Goal: Task Accomplishment & Management: Use online tool/utility

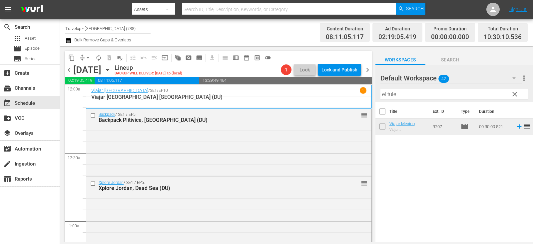
scroll to position [1300, 0]
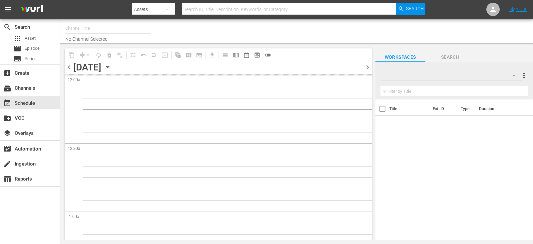
type input "Travelxp - [GEOGRAPHIC_DATA] (788)"
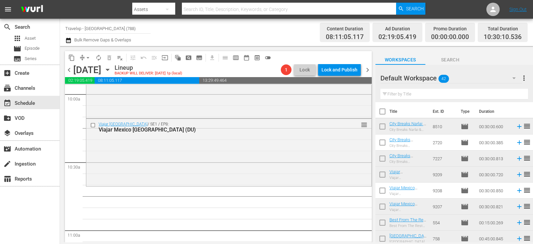
scroll to position [1367, 0]
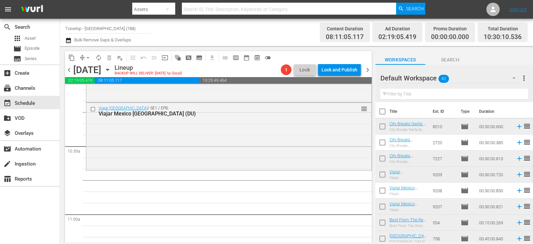
click at [477, 97] on input "text" at bounding box center [455, 94] width 148 height 11
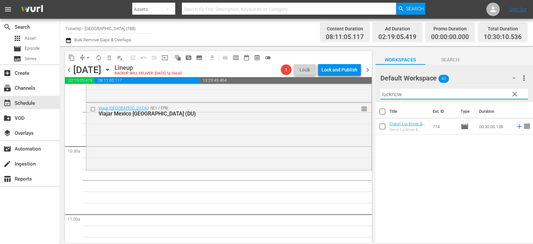
type input "lucknow"
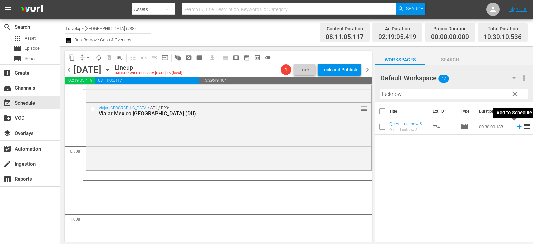
click at [516, 127] on icon at bounding box center [519, 126] width 7 height 7
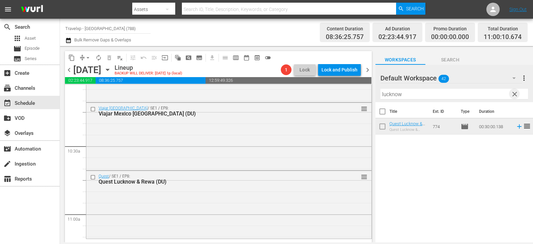
click at [517, 94] on span "clear" at bounding box center [515, 94] width 8 height 8
click at [517, 94] on input "text" at bounding box center [455, 94] width 148 height 11
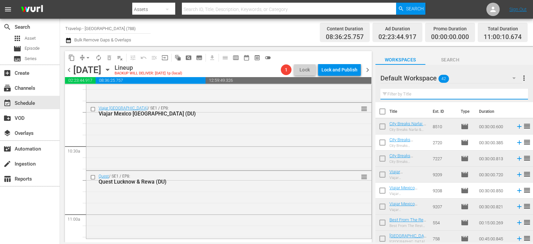
click at [517, 94] on input "text" at bounding box center [455, 94] width 148 height 11
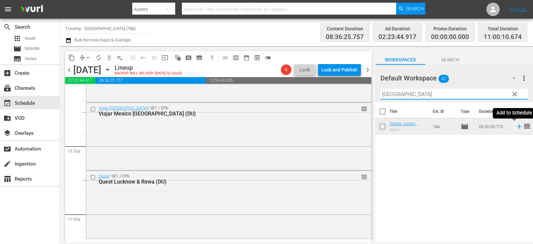
type input "amman"
click at [517, 126] on icon at bounding box center [519, 126] width 7 height 7
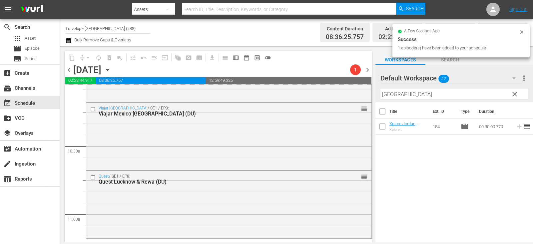
click at [516, 94] on span "clear" at bounding box center [515, 94] width 8 height 8
click at [516, 94] on input "amman" at bounding box center [455, 94] width 148 height 11
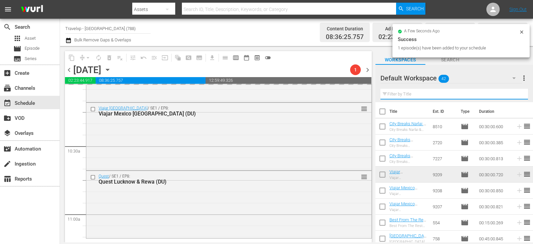
click at [516, 94] on input "text" at bounding box center [455, 94] width 148 height 11
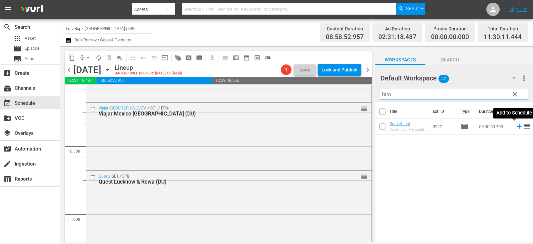
type input "hito"
click at [517, 127] on icon at bounding box center [519, 126] width 4 height 4
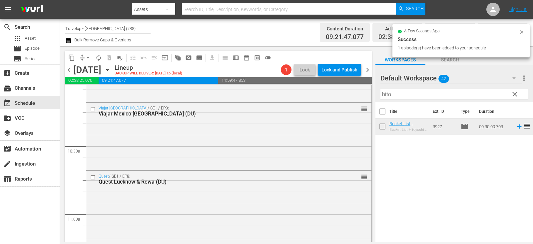
click at [514, 92] on span "clear" at bounding box center [515, 94] width 8 height 8
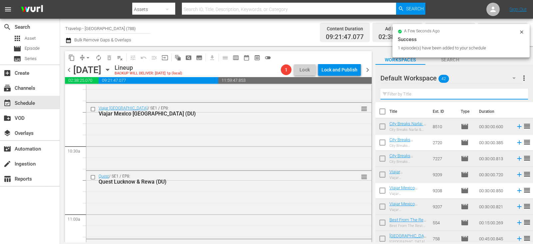
click at [514, 92] on input "text" at bounding box center [455, 94] width 148 height 11
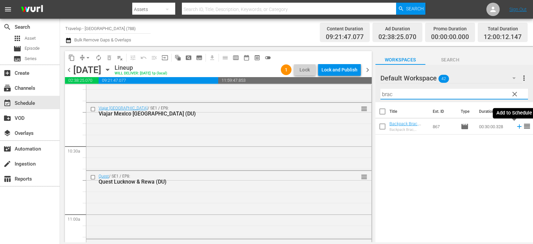
type input "brac"
click at [517, 128] on icon at bounding box center [519, 126] width 7 height 7
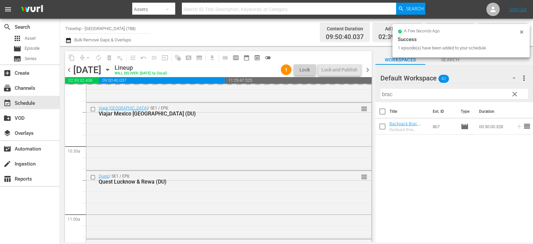
click at [518, 91] on span "clear" at bounding box center [515, 94] width 8 height 8
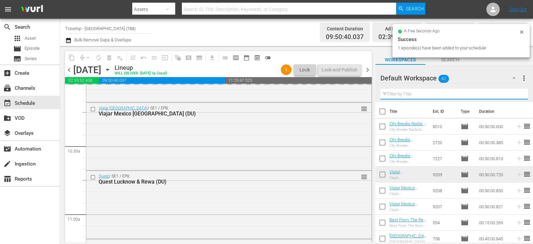
click at [517, 95] on input "text" at bounding box center [455, 94] width 148 height 11
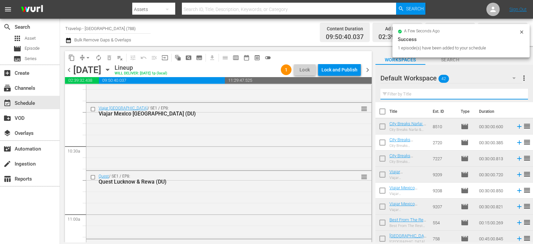
click at [517, 95] on input "text" at bounding box center [455, 94] width 148 height 11
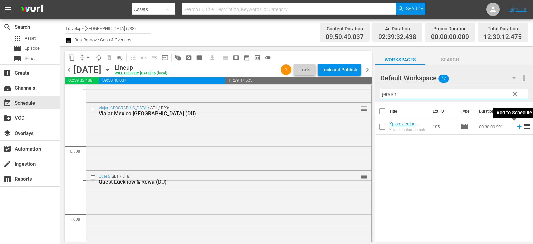
type input "jerash"
click at [517, 126] on icon at bounding box center [519, 126] width 4 height 4
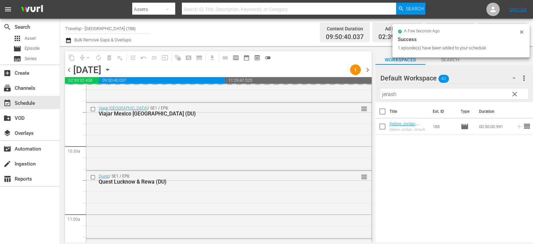
click at [515, 95] on span "clear" at bounding box center [515, 94] width 8 height 8
click at [515, 95] on input "jerash" at bounding box center [455, 94] width 148 height 11
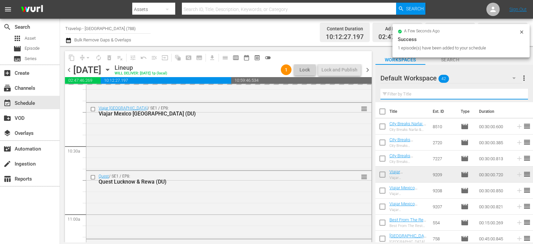
click at [515, 95] on input "text" at bounding box center [455, 94] width 148 height 11
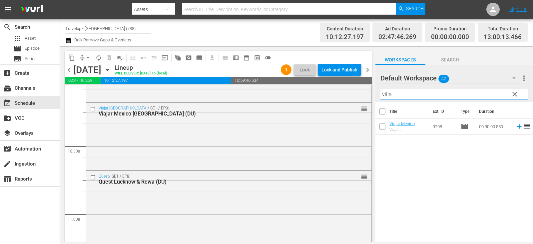
type input "villa"
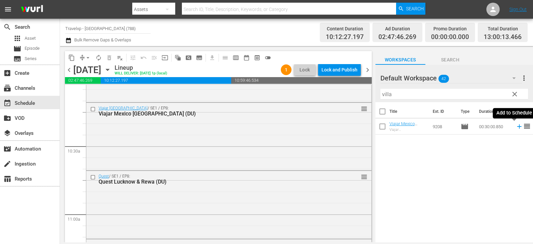
click at [517, 126] on icon at bounding box center [519, 126] width 7 height 7
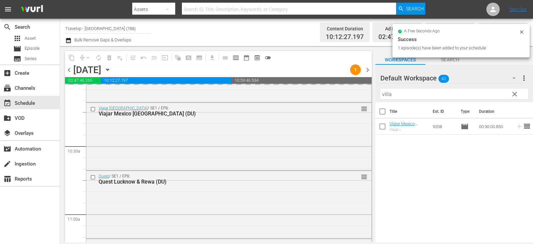
click at [514, 93] on span "clear" at bounding box center [515, 94] width 8 height 8
click at [514, 93] on input "villa" at bounding box center [455, 94] width 148 height 11
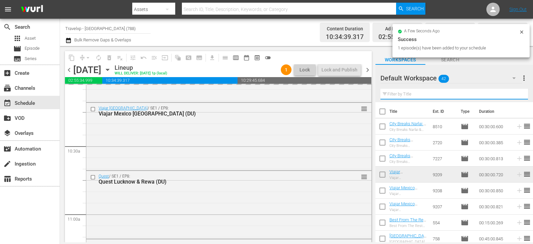
click at [514, 93] on input "text" at bounding box center [455, 94] width 148 height 11
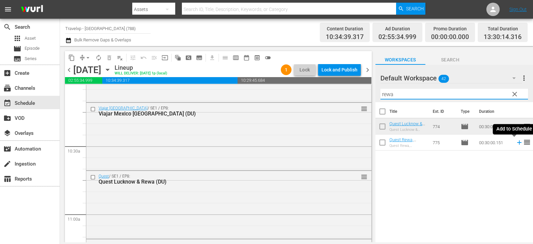
type input "rewa"
click at [516, 142] on icon at bounding box center [519, 142] width 7 height 7
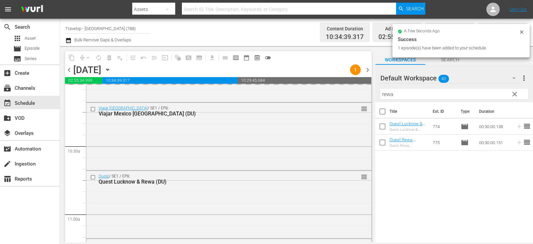
click at [514, 95] on span "clear" at bounding box center [515, 94] width 8 height 8
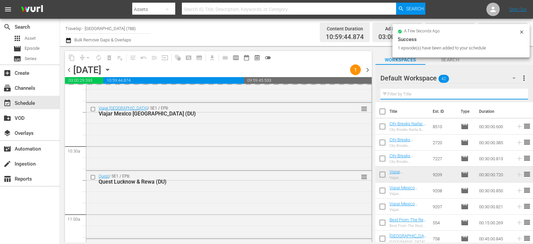
click at [514, 95] on input "text" at bounding box center [455, 94] width 148 height 11
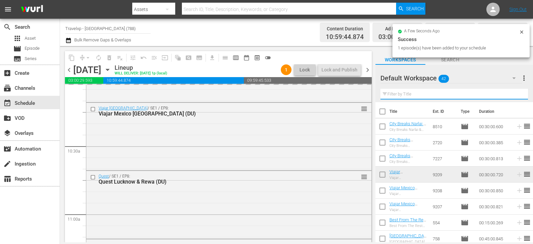
click at [514, 95] on input "text" at bounding box center [455, 94] width 148 height 11
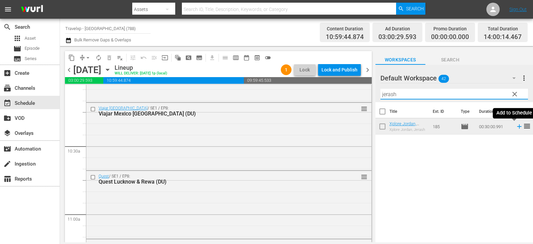
type input "jerash"
click at [517, 127] on icon at bounding box center [519, 126] width 4 height 4
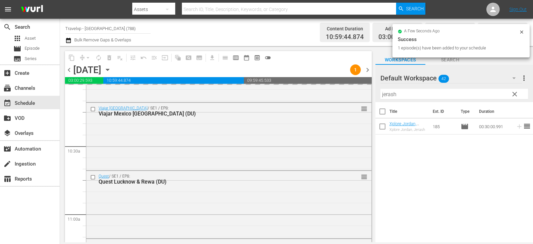
click at [511, 93] on span "clear" at bounding box center [515, 94] width 8 height 8
click at [511, 93] on input "jerash" at bounding box center [455, 94] width 148 height 11
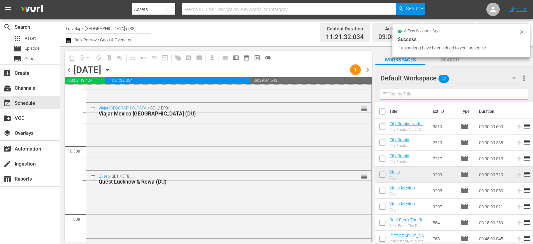
click at [511, 93] on input "text" at bounding box center [455, 94] width 148 height 11
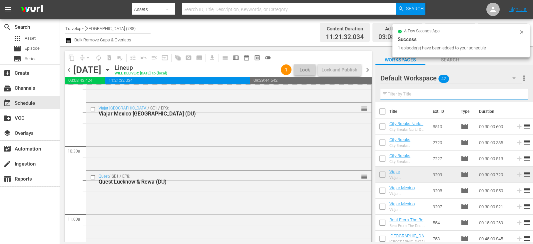
click at [511, 93] on input "text" at bounding box center [455, 94] width 148 height 11
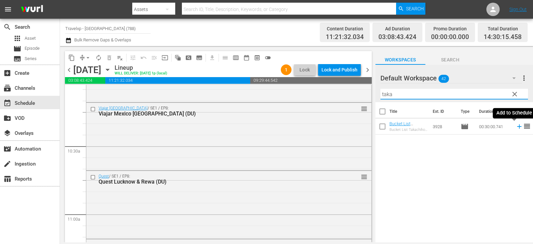
type input "taka"
click at [516, 126] on icon at bounding box center [519, 126] width 7 height 7
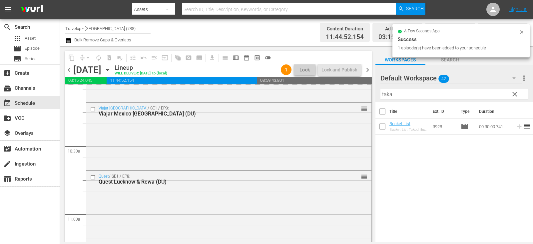
click at [519, 94] on button "clear" at bounding box center [514, 93] width 11 height 11
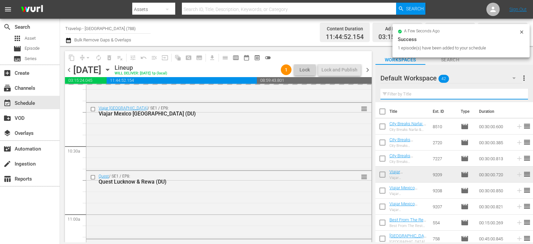
click at [518, 94] on input "text" at bounding box center [455, 94] width 148 height 11
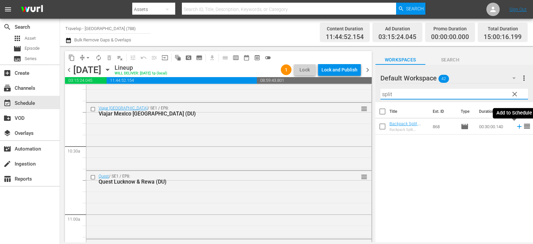
type input "split"
click at [517, 126] on icon at bounding box center [519, 126] width 7 height 7
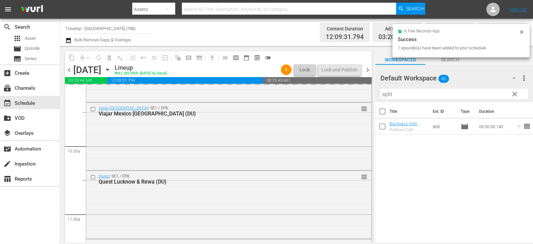
click at [511, 96] on span "clear" at bounding box center [515, 94] width 8 height 8
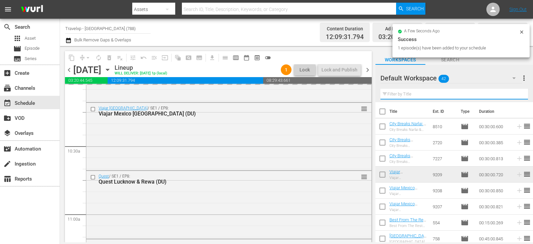
drag, startPoint x: 511, startPoint y: 96, endPoint x: 506, endPoint y: 96, distance: 5.0
click at [511, 96] on input "text" at bounding box center [455, 94] width 148 height 11
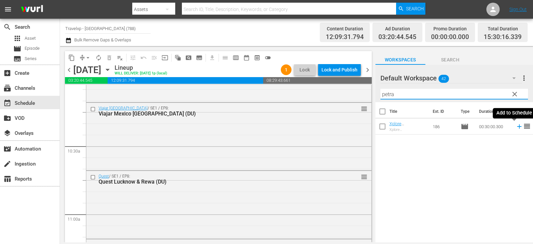
type input "petra"
click at [516, 127] on icon at bounding box center [519, 126] width 7 height 7
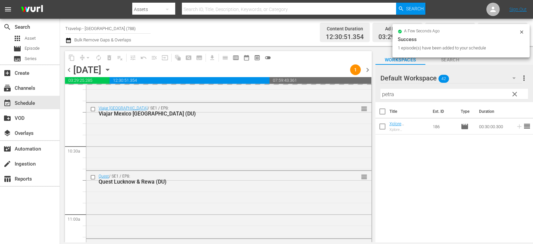
click at [516, 92] on span "clear" at bounding box center [515, 94] width 8 height 8
click at [516, 92] on input "petra" at bounding box center [455, 94] width 148 height 11
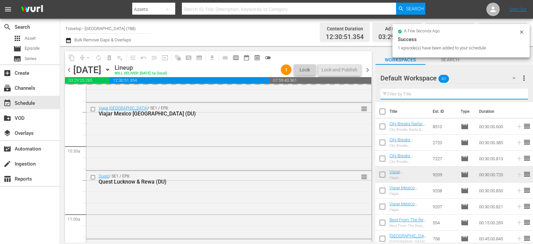
click at [516, 92] on input "text" at bounding box center [455, 94] width 148 height 11
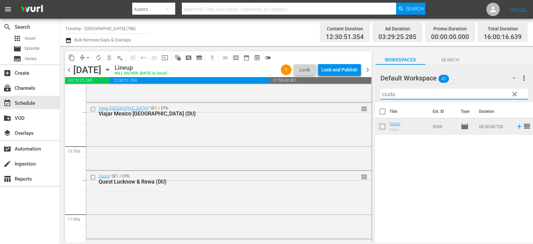
type input "ciuda"
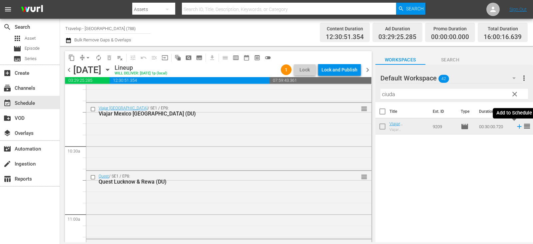
click at [517, 127] on icon at bounding box center [519, 126] width 4 height 4
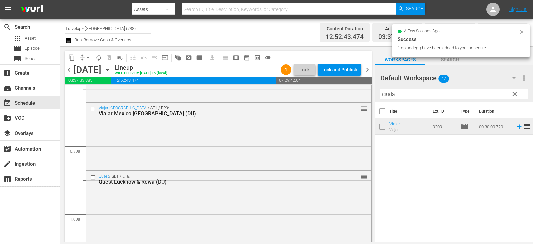
click at [515, 98] on span "clear" at bounding box center [515, 94] width 8 height 8
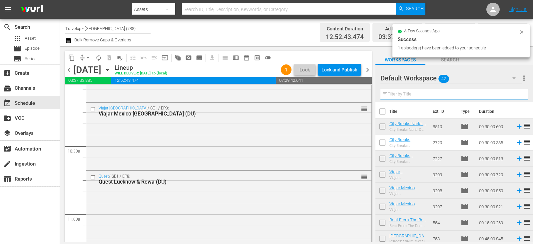
click at [515, 98] on input "text" at bounding box center [455, 94] width 148 height 11
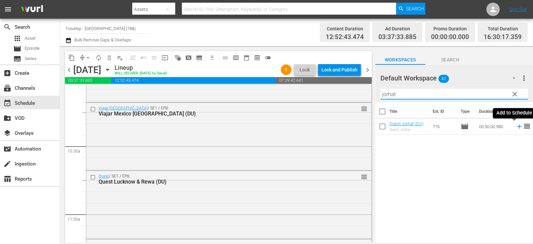
type input "jorhat"
click at [516, 126] on icon at bounding box center [519, 126] width 7 height 7
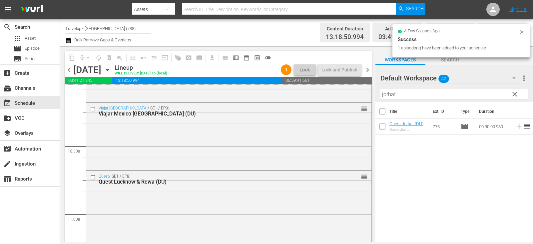
click at [519, 95] on span "clear" at bounding box center [515, 94] width 8 height 8
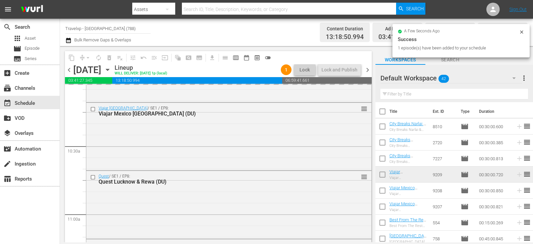
click at [519, 95] on input "text" at bounding box center [455, 94] width 148 height 11
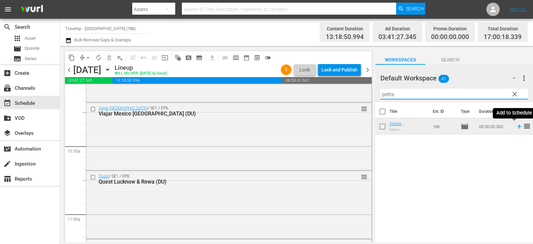
type input "petra"
click at [516, 126] on icon at bounding box center [519, 126] width 7 height 7
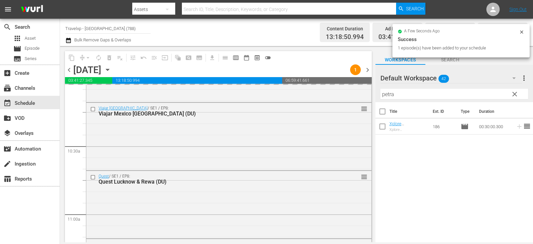
click at [519, 94] on span "clear" at bounding box center [515, 94] width 8 height 8
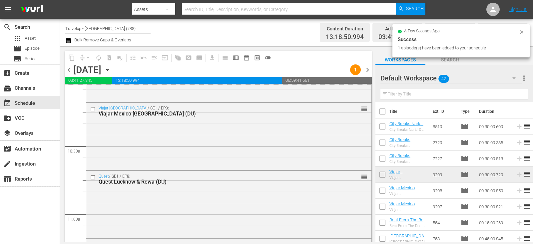
click at [519, 94] on input "text" at bounding box center [455, 94] width 148 height 11
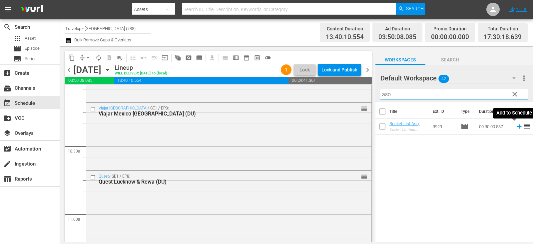
type input "aso"
click at [517, 127] on icon at bounding box center [519, 126] width 4 height 4
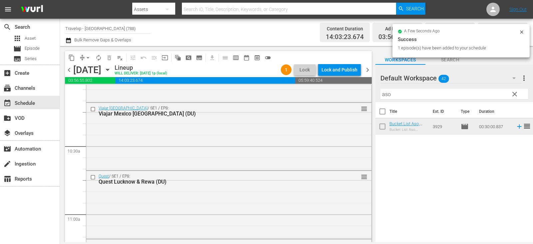
click at [517, 97] on span "clear" at bounding box center [515, 94] width 8 height 8
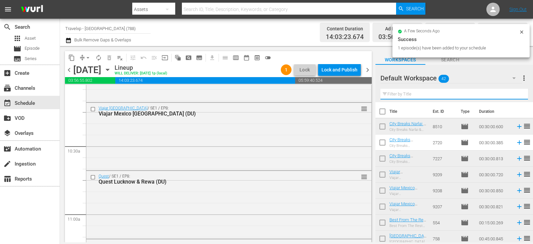
click at [517, 97] on input "text" at bounding box center [455, 94] width 148 height 11
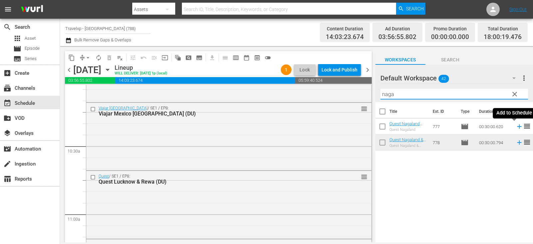
type input "naga"
click at [516, 126] on icon at bounding box center [519, 126] width 7 height 7
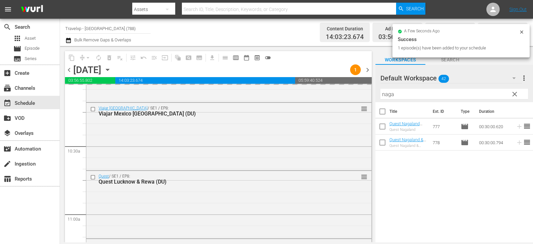
click at [515, 93] on span "clear" at bounding box center [515, 94] width 8 height 8
click at [515, 93] on input "naga" at bounding box center [455, 94] width 148 height 11
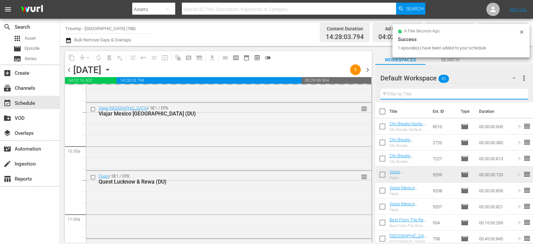
click at [515, 93] on input "text" at bounding box center [455, 94] width 148 height 11
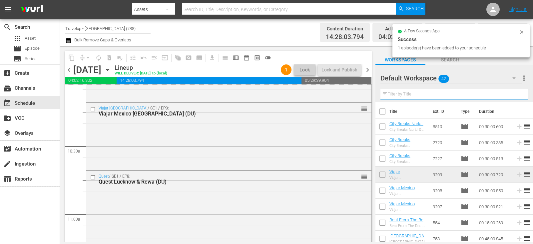
click at [515, 93] on input "text" at bounding box center [455, 94] width 148 height 11
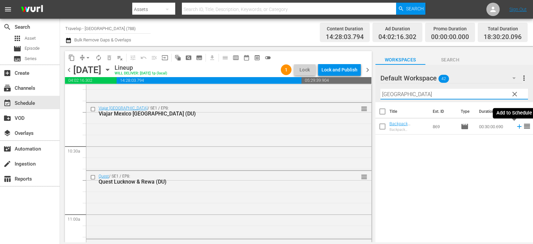
type input "zadar"
click at [516, 127] on icon at bounding box center [519, 126] width 7 height 7
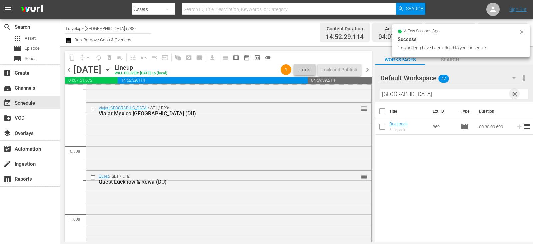
click at [518, 93] on span "clear" at bounding box center [515, 94] width 8 height 8
click at [518, 93] on input "text" at bounding box center [455, 94] width 148 height 11
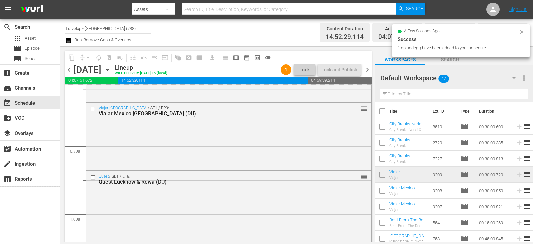
click at [518, 93] on input "text" at bounding box center [455, 94] width 148 height 11
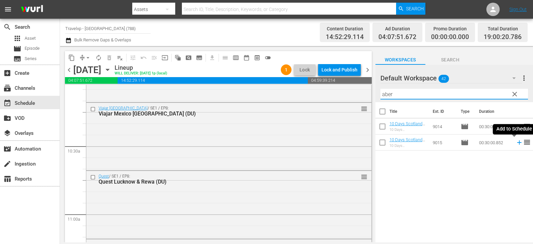
type input "aber"
click at [516, 142] on icon at bounding box center [519, 142] width 7 height 7
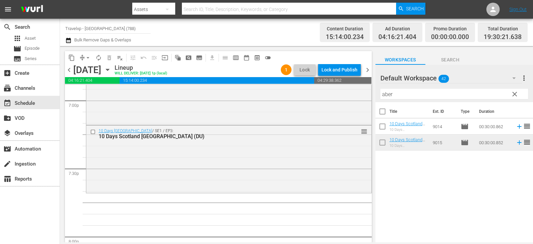
scroll to position [2567, 0]
click at [512, 93] on span "clear" at bounding box center [515, 94] width 8 height 8
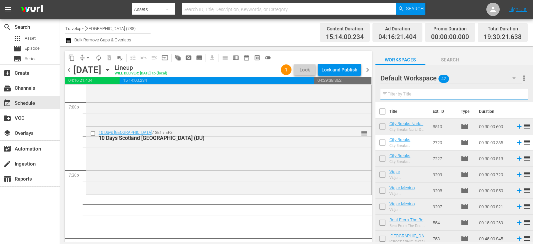
click at [512, 93] on input "text" at bounding box center [455, 94] width 148 height 11
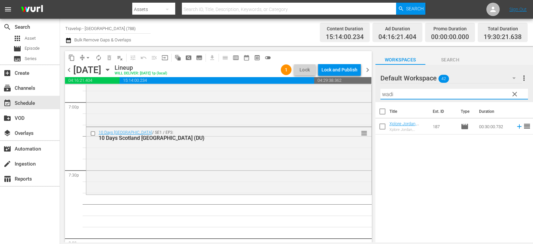
type input "wadi"
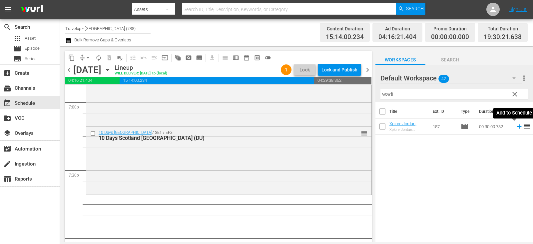
click at [516, 127] on icon at bounding box center [519, 126] width 7 height 7
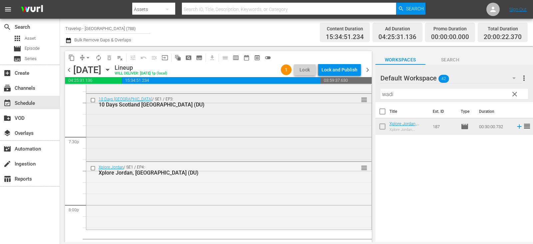
scroll to position [2633, 0]
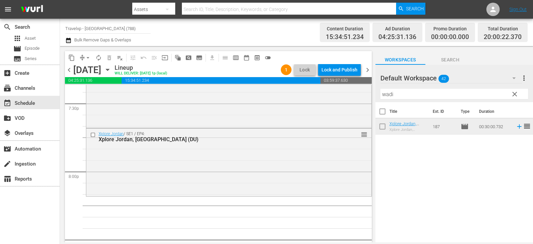
click at [512, 96] on span "clear" at bounding box center [515, 94] width 8 height 8
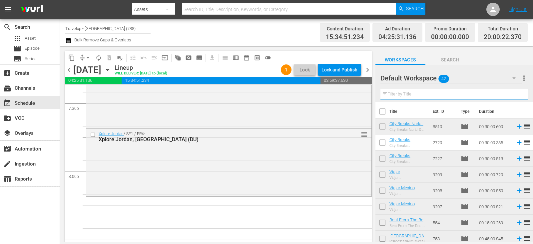
click at [495, 98] on input "text" at bounding box center [455, 94] width 148 height 11
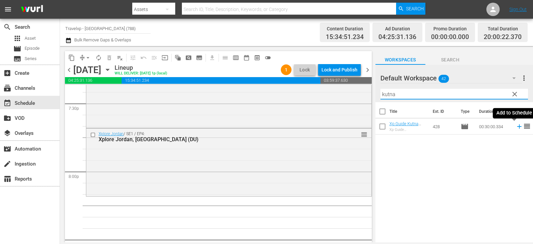
type input "kutna"
click at [517, 126] on icon at bounding box center [519, 126] width 4 height 4
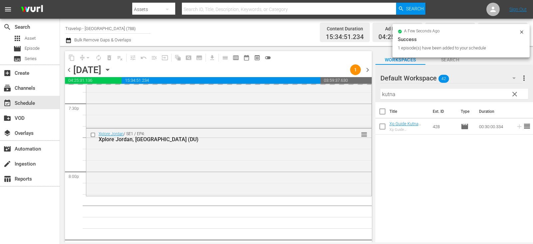
click at [516, 94] on span "clear" at bounding box center [515, 94] width 8 height 8
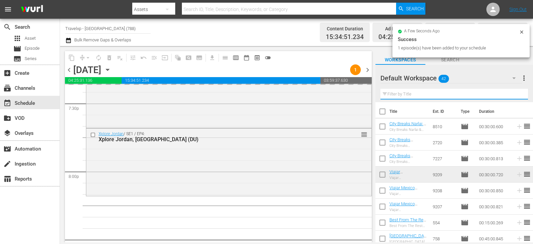
click at [516, 94] on input "text" at bounding box center [455, 94] width 148 height 11
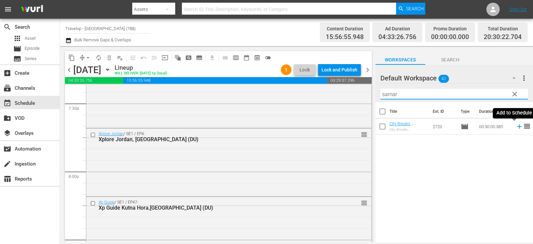
type input "samar"
click at [516, 126] on icon at bounding box center [519, 126] width 7 height 7
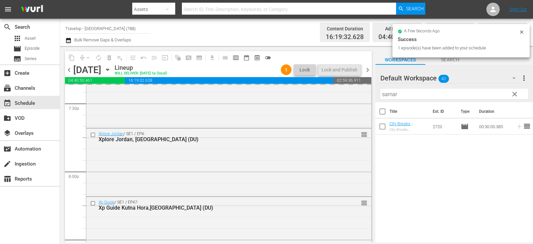
click at [513, 92] on span "clear" at bounding box center [515, 94] width 8 height 8
click at [513, 92] on input "samar" at bounding box center [455, 94] width 148 height 11
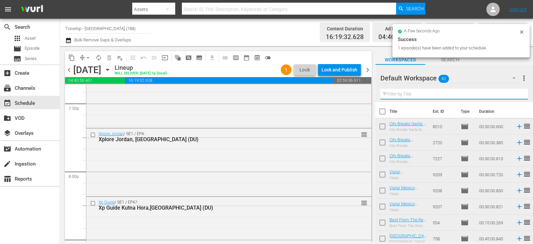
click at [513, 92] on input "text" at bounding box center [455, 94] width 148 height 11
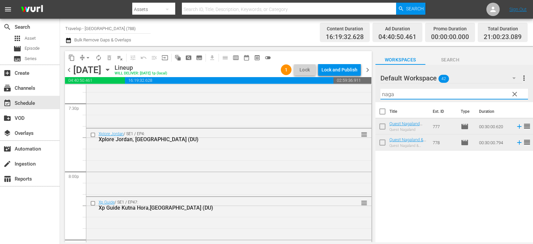
type input "naga"
click at [516, 126] on icon at bounding box center [519, 126] width 7 height 7
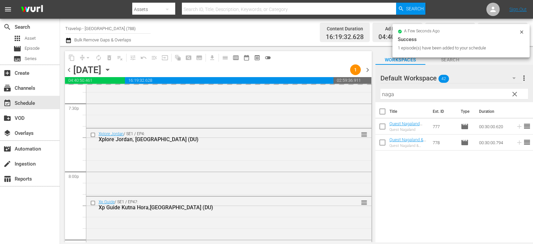
click at [513, 98] on span "clear" at bounding box center [515, 94] width 8 height 8
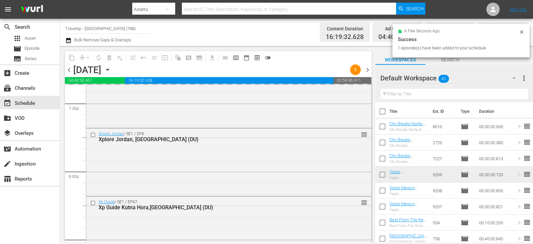
click at [513, 98] on input "text" at bounding box center [455, 94] width 148 height 11
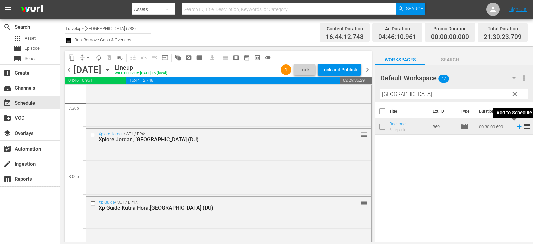
type input "zadar"
click at [516, 128] on icon at bounding box center [519, 126] width 7 height 7
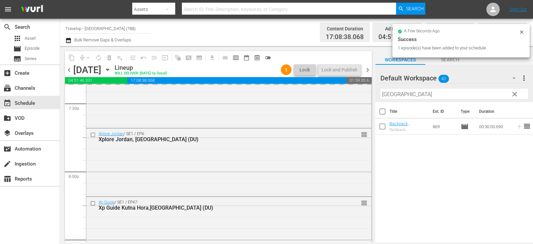
click at [516, 93] on span "clear" at bounding box center [515, 94] width 8 height 8
click at [516, 93] on input "zadar" at bounding box center [455, 94] width 148 height 11
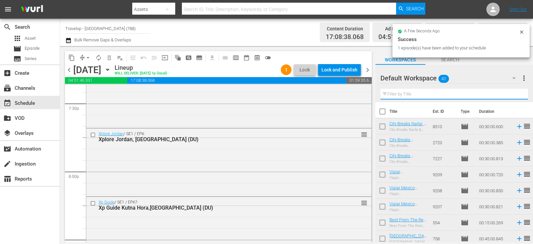
click at [516, 93] on input "text" at bounding box center [455, 94] width 148 height 11
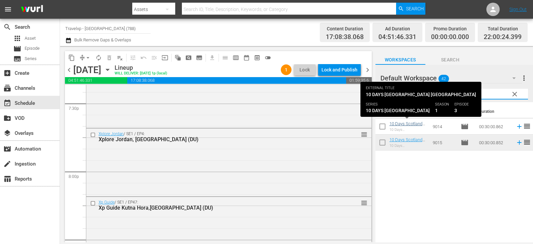
type input "aber"
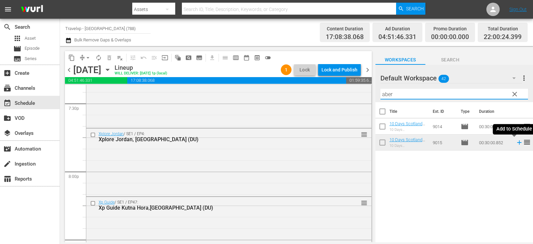
click at [516, 141] on icon at bounding box center [519, 142] width 7 height 7
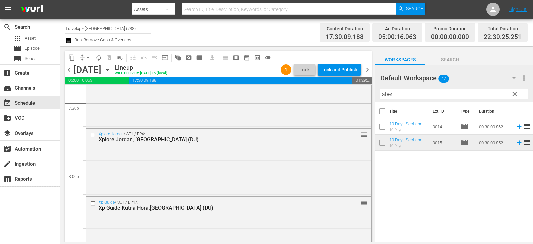
click at [509, 97] on button "clear" at bounding box center [514, 93] width 11 height 11
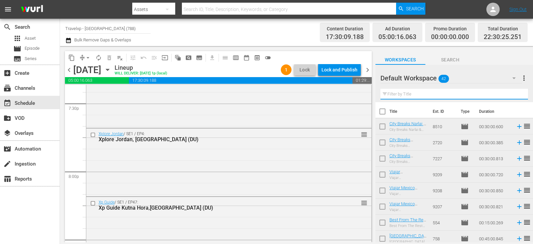
click at [511, 95] on input "text" at bounding box center [455, 94] width 148 height 11
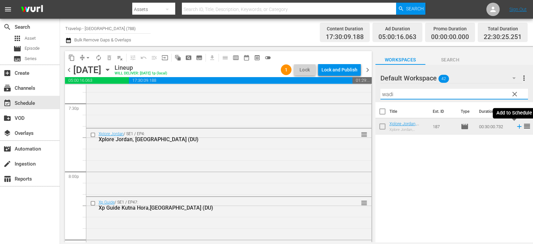
type input "wadi"
click at [517, 127] on icon at bounding box center [519, 126] width 4 height 4
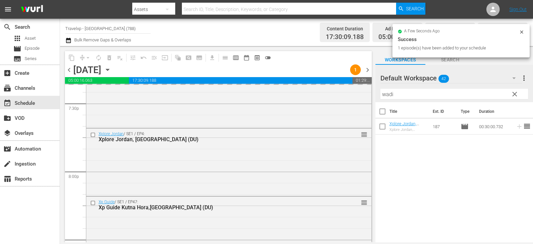
click at [512, 93] on span "clear" at bounding box center [515, 94] width 8 height 8
click at [513, 94] on input "wadi" at bounding box center [455, 94] width 148 height 11
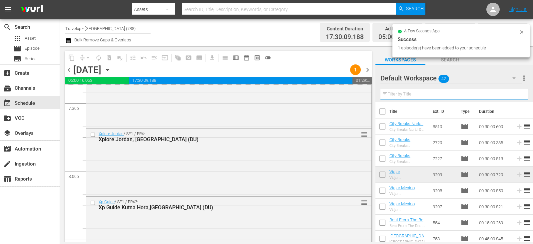
click at [513, 94] on input "text" at bounding box center [455, 94] width 148 height 11
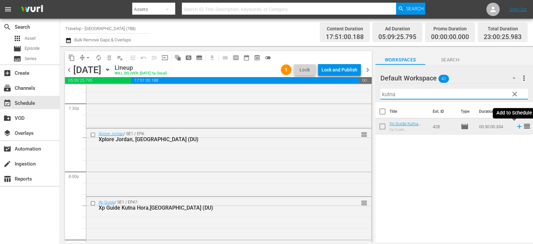
type input "kutna"
click at [516, 128] on icon at bounding box center [519, 126] width 7 height 7
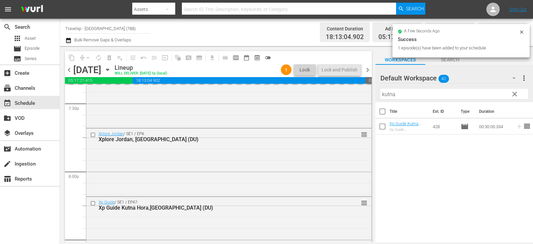
click at [512, 95] on span "clear" at bounding box center [515, 94] width 8 height 8
click at [512, 95] on input "kutna" at bounding box center [455, 94] width 148 height 11
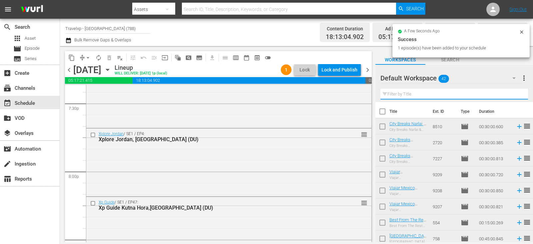
click at [512, 95] on input "text" at bounding box center [455, 94] width 148 height 11
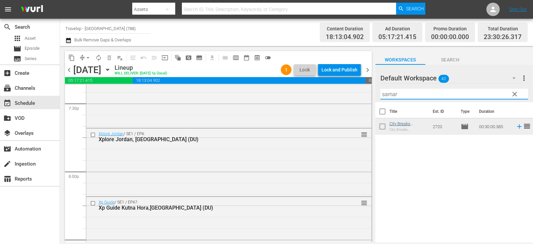
type input "samar"
click at [407, 126] on link "City Breaks Samarkand, Uzbekistan (DU)" at bounding box center [408, 133] width 37 height 25
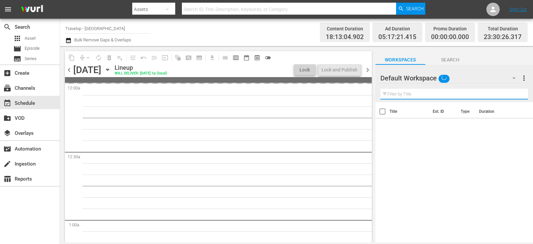
click at [406, 95] on input "text" at bounding box center [455, 94] width 148 height 11
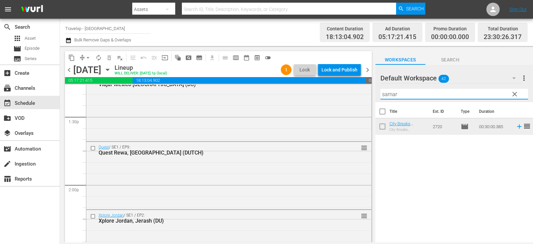
scroll to position [3107, 0]
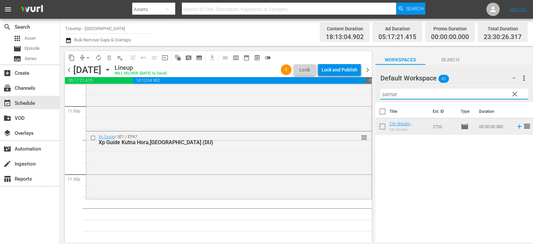
type input "samar"
click at [517, 128] on icon at bounding box center [519, 126] width 4 height 4
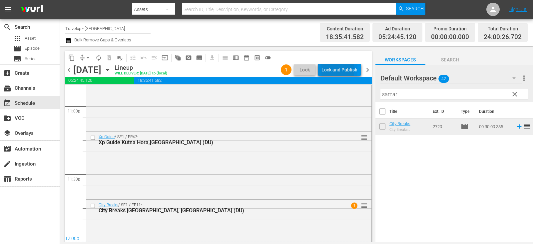
click at [335, 69] on div "Lock and Publish" at bounding box center [340, 70] width 36 height 12
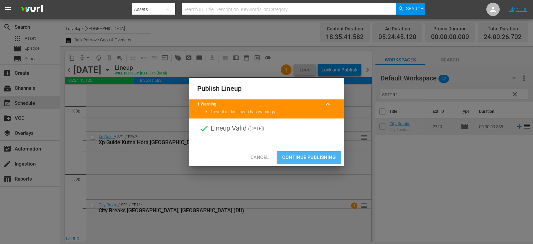
drag, startPoint x: 303, startPoint y: 152, endPoint x: 305, endPoint y: 156, distance: 4.2
click at [305, 156] on button "Continue Publishing" at bounding box center [309, 157] width 64 height 12
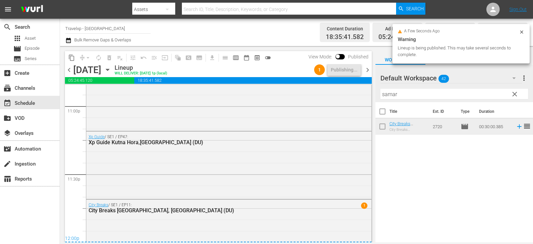
click at [369, 67] on span "chevron_right" at bounding box center [368, 70] width 8 height 8
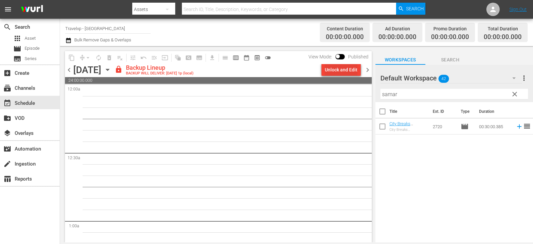
click at [332, 68] on div "Unlock and Edit" at bounding box center [341, 70] width 33 height 12
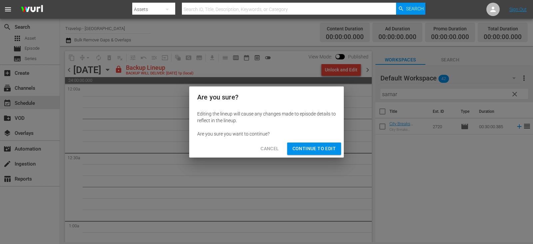
click at [263, 151] on span "Cancel" at bounding box center [270, 148] width 18 height 8
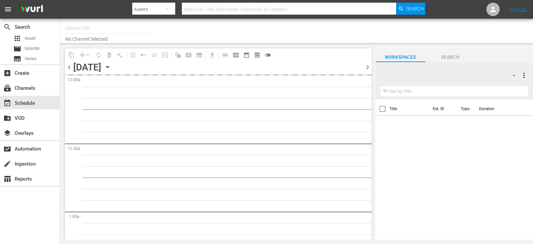
type input "Travelxp - [GEOGRAPHIC_DATA] (788)"
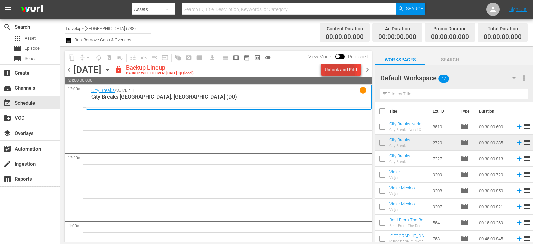
click at [338, 73] on div "Unlock and Edit" at bounding box center [341, 70] width 33 height 12
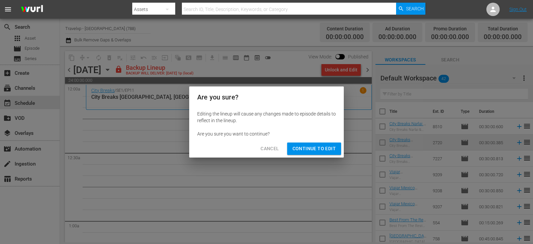
click at [301, 152] on span "Continue to Edit" at bounding box center [314, 148] width 43 height 8
